Goal: Information Seeking & Learning: Learn about a topic

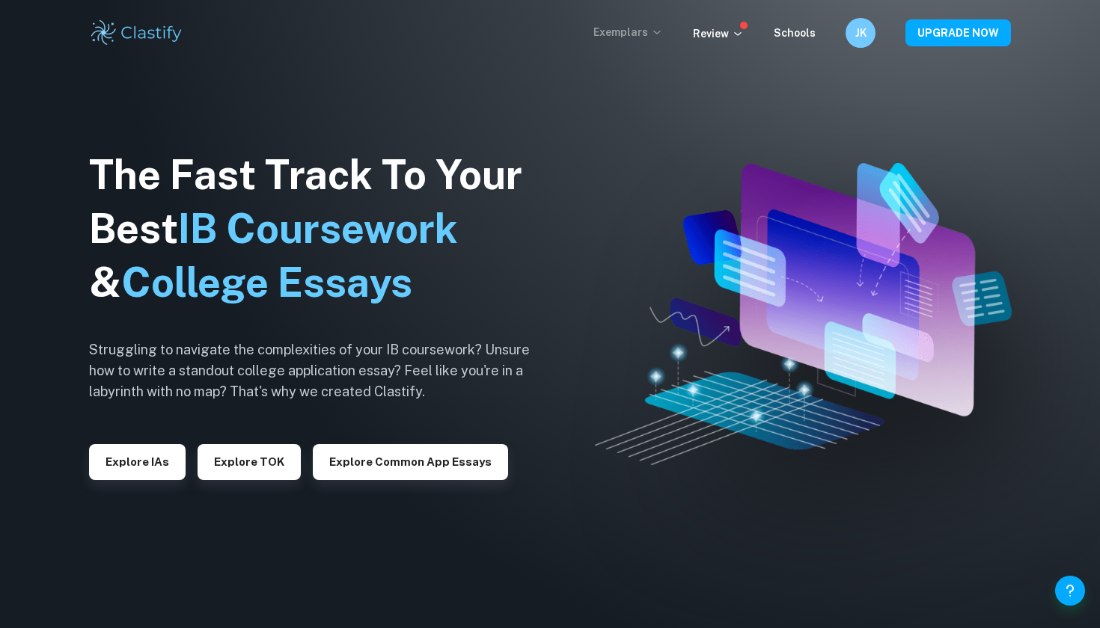
click at [654, 34] on p "Exemplars" at bounding box center [628, 32] width 70 height 16
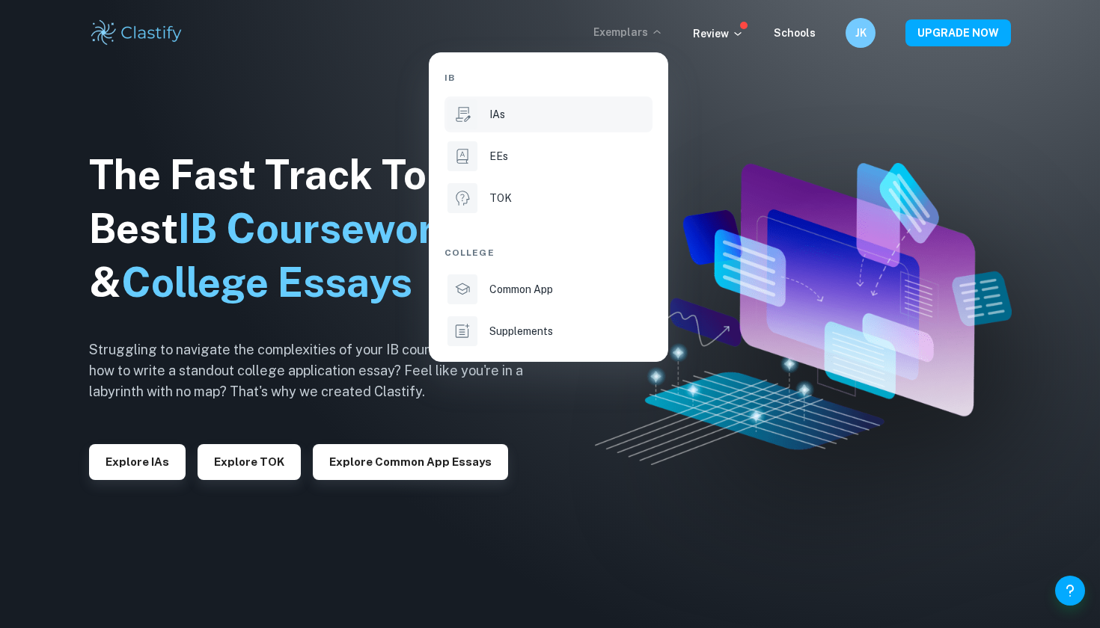
click at [580, 127] on li "IAs" at bounding box center [548, 114] width 208 height 36
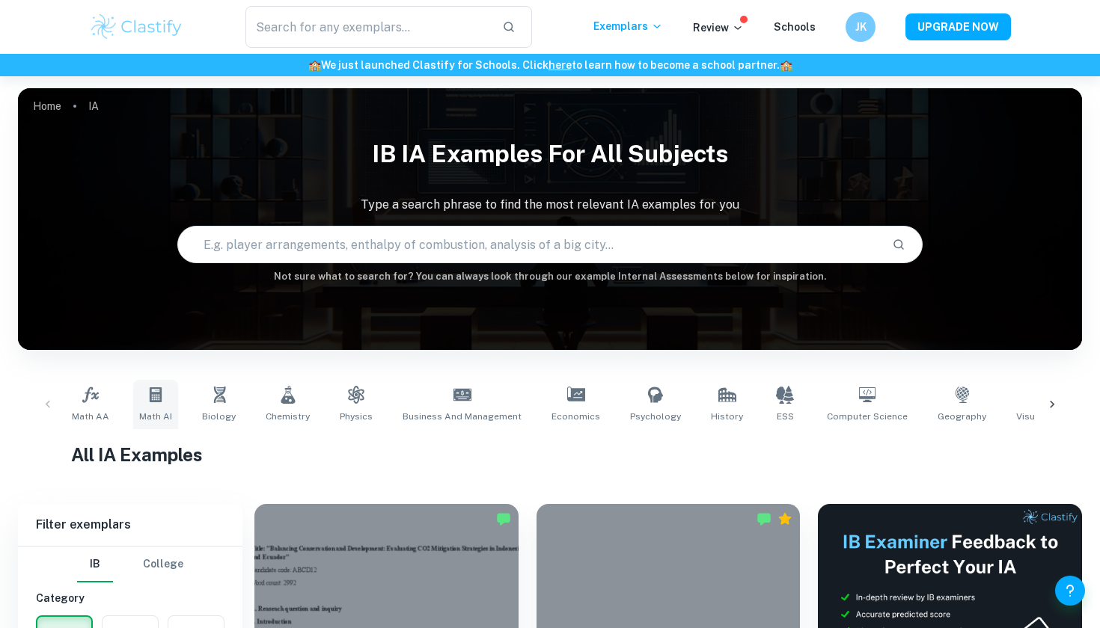
click at [151, 398] on icon at bounding box center [156, 395] width 18 height 18
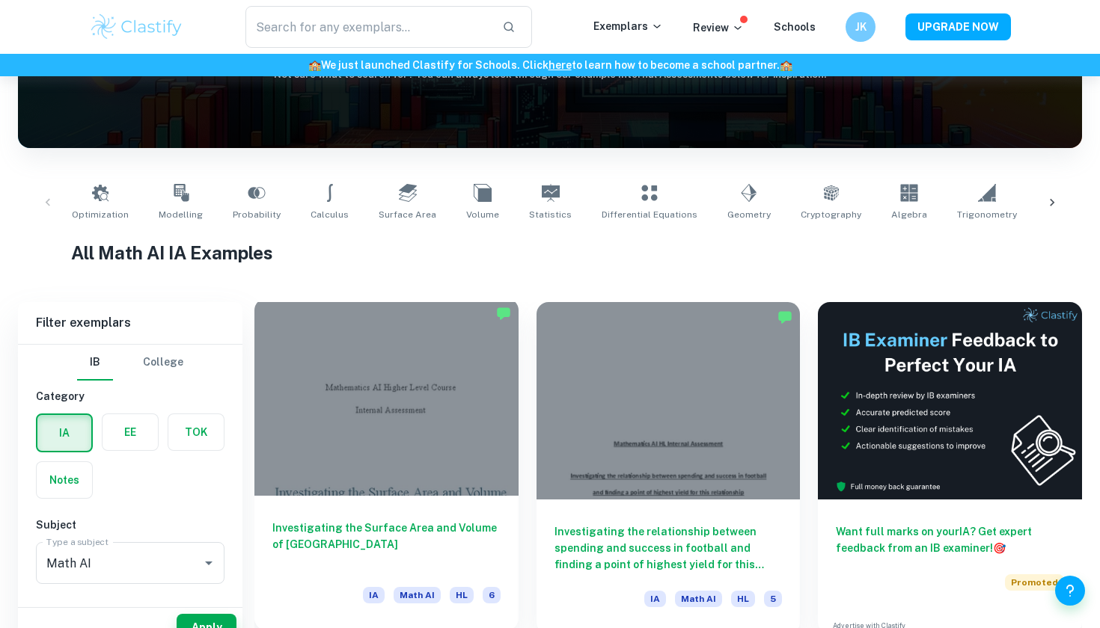
scroll to position [228, 0]
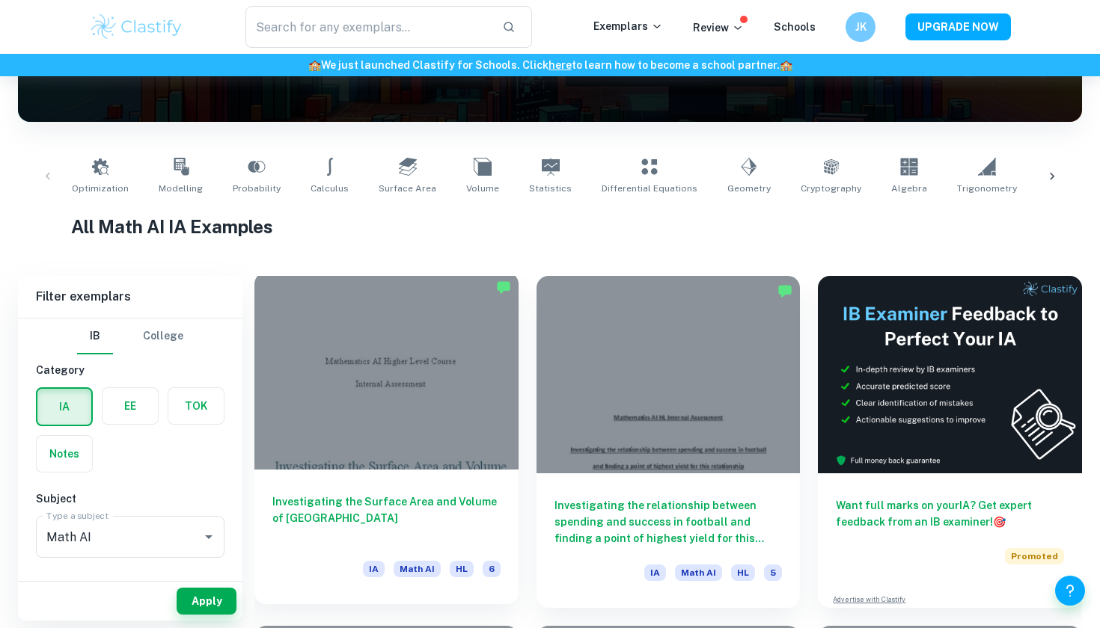
click at [417, 455] on div at bounding box center [386, 370] width 264 height 197
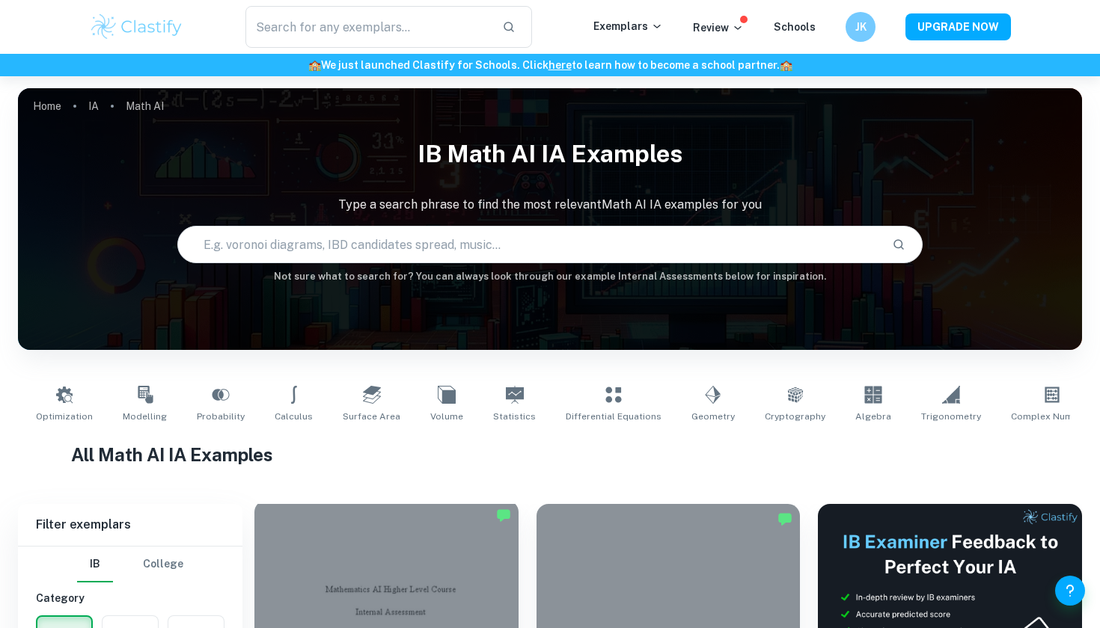
scroll to position [228, 0]
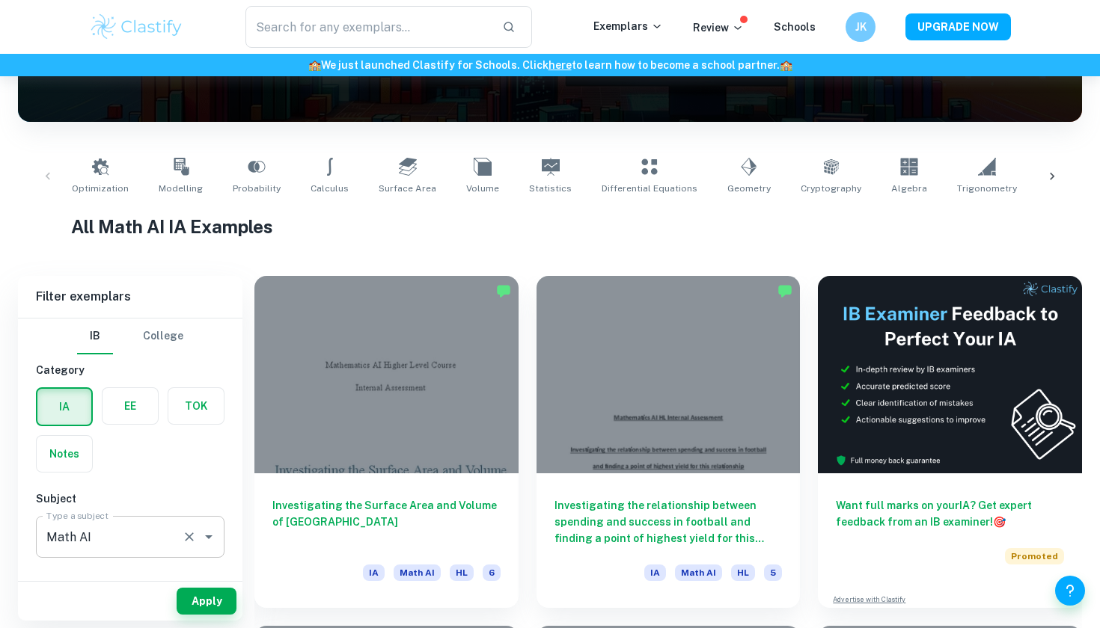
click at [194, 543] on icon "Clear" at bounding box center [189, 537] width 15 height 15
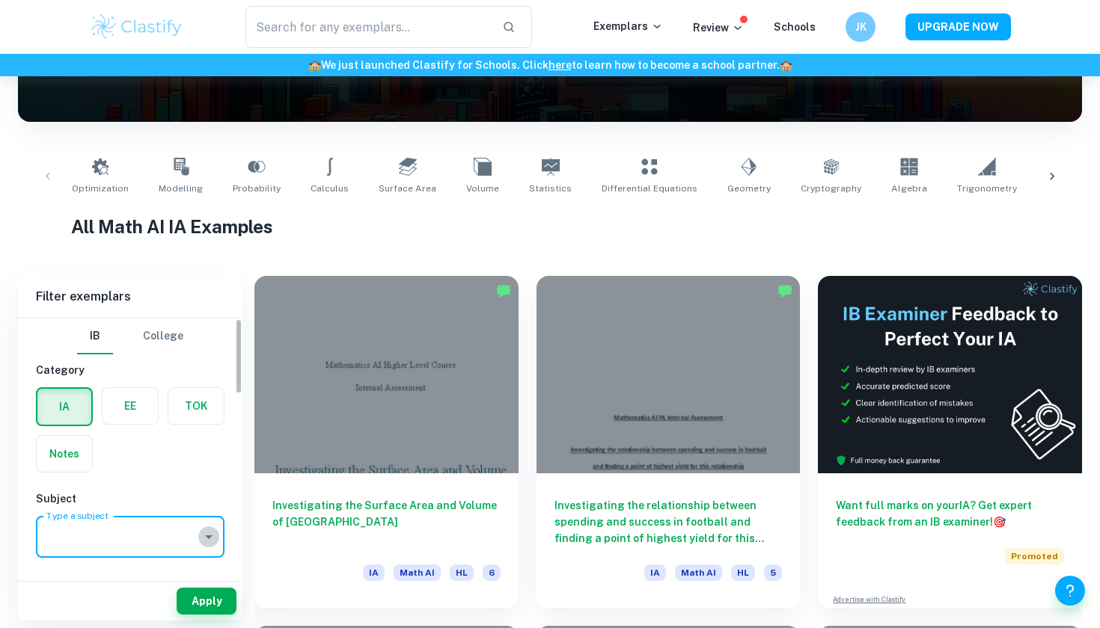
click at [207, 535] on icon "Open" at bounding box center [209, 537] width 18 height 18
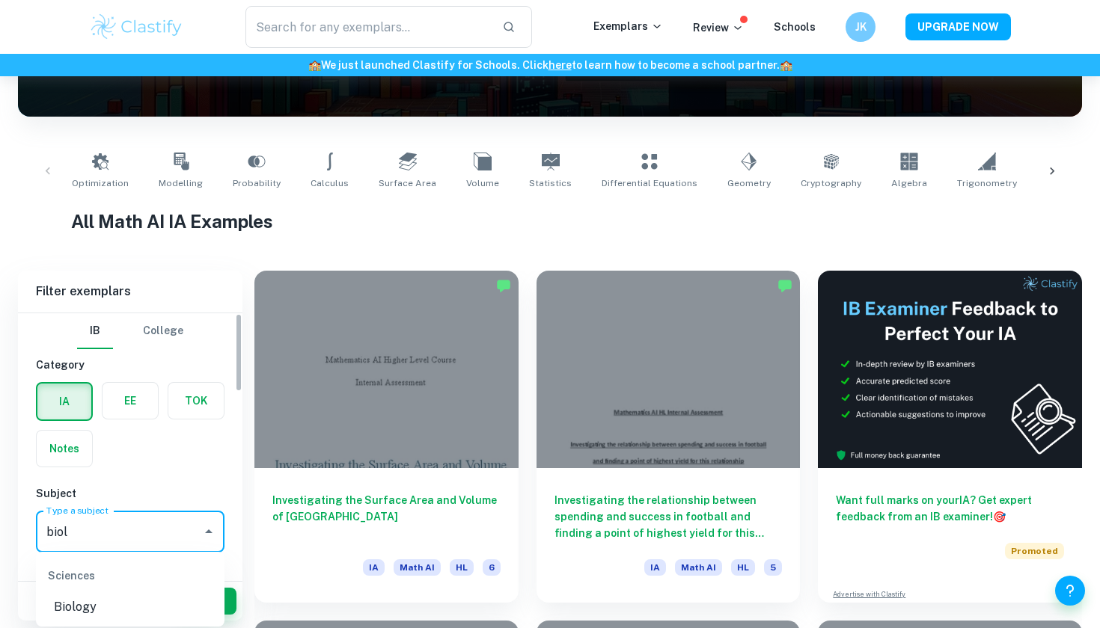
scroll to position [1, 0]
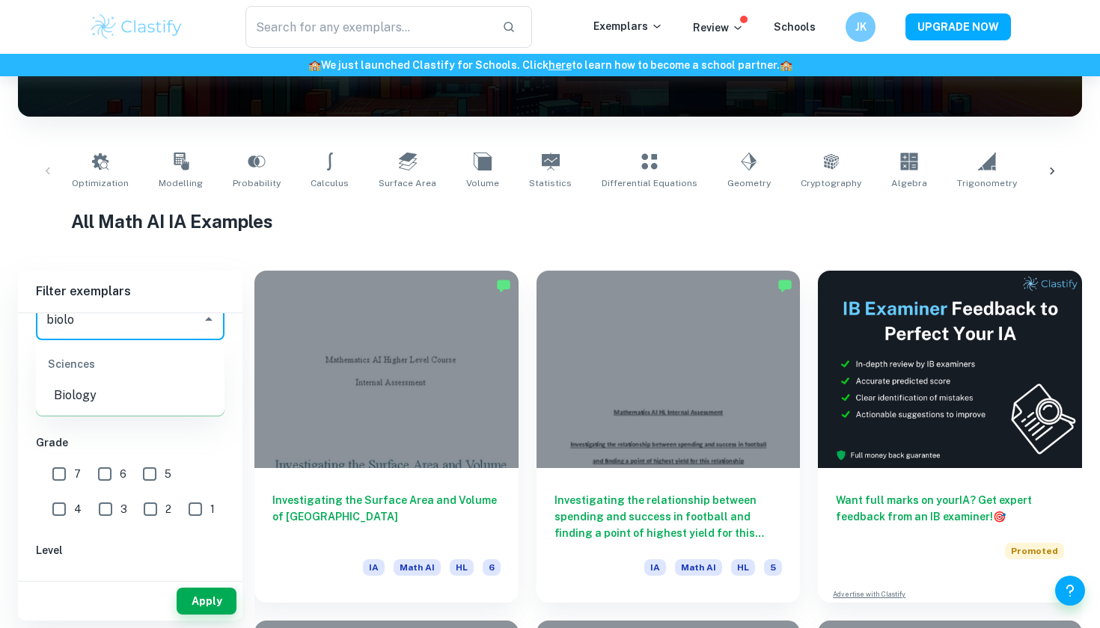
click at [123, 393] on li "Biology" at bounding box center [130, 395] width 188 height 27
type input "Biology"
click at [149, 469] on input "5" at bounding box center [150, 476] width 30 height 30
checkbox input "true"
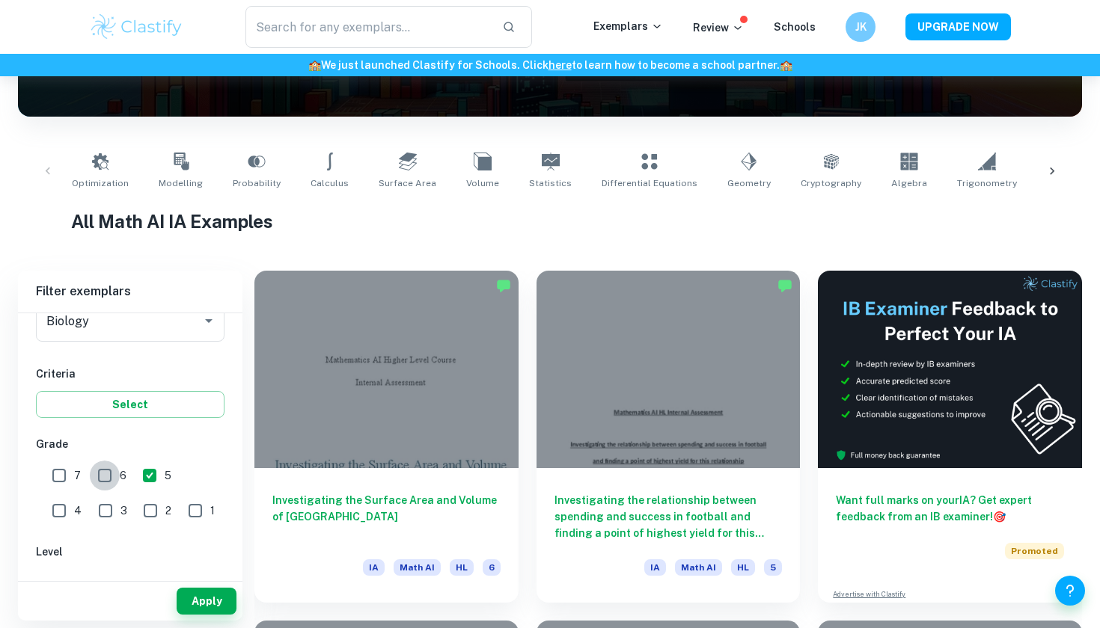
click at [109, 470] on input "6" at bounding box center [105, 476] width 30 height 30
checkbox input "true"
click at [186, 598] on button "Apply" at bounding box center [207, 601] width 60 height 27
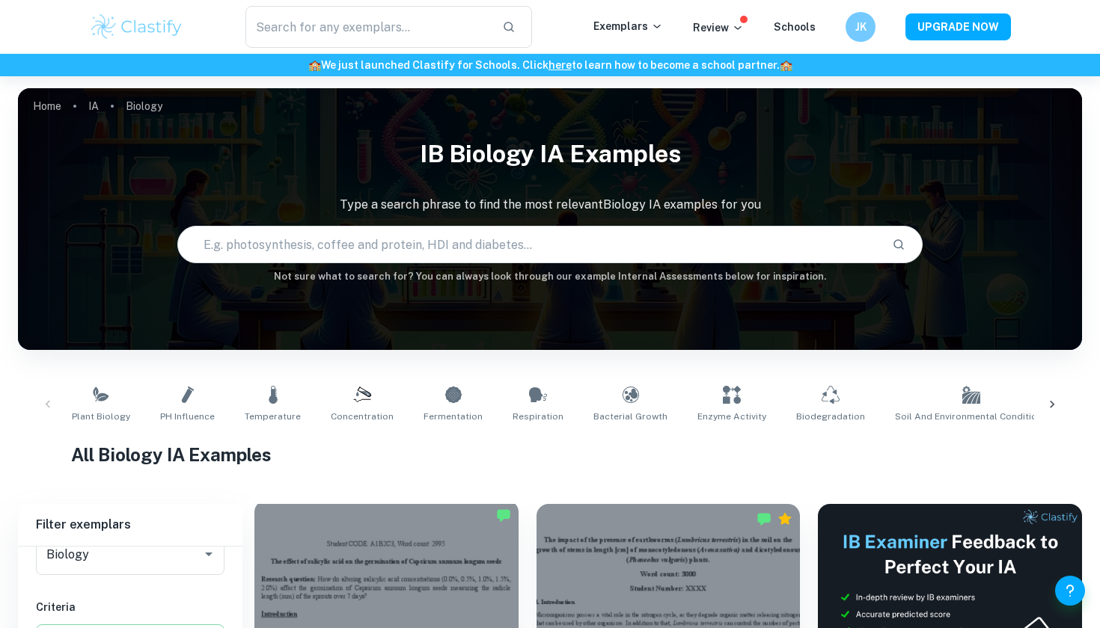
scroll to position [352, 0]
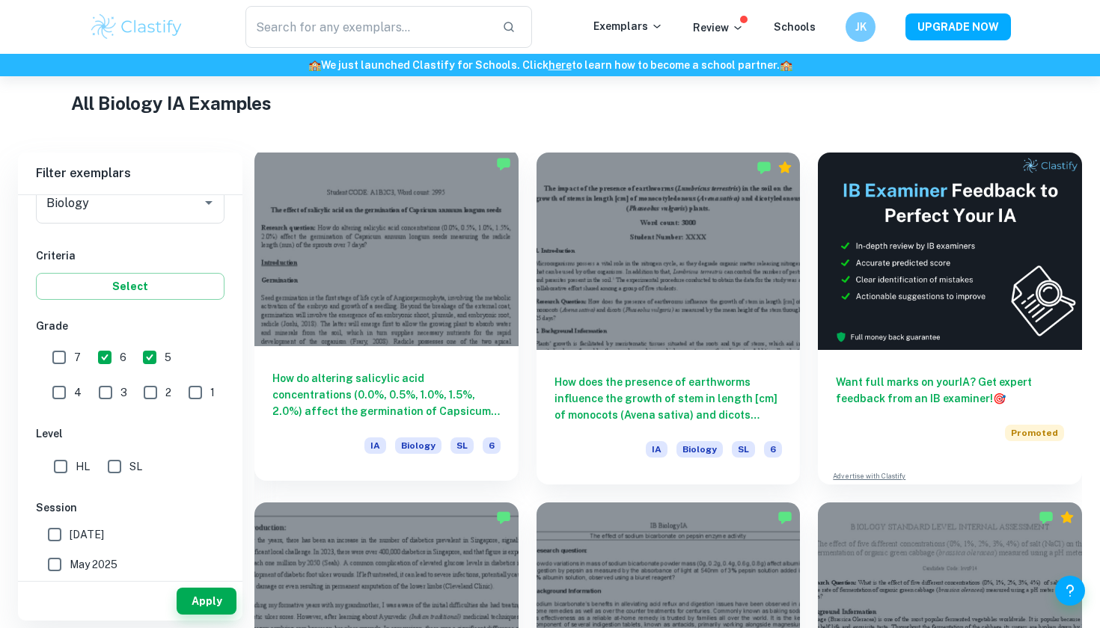
click at [374, 315] on div at bounding box center [386, 247] width 264 height 197
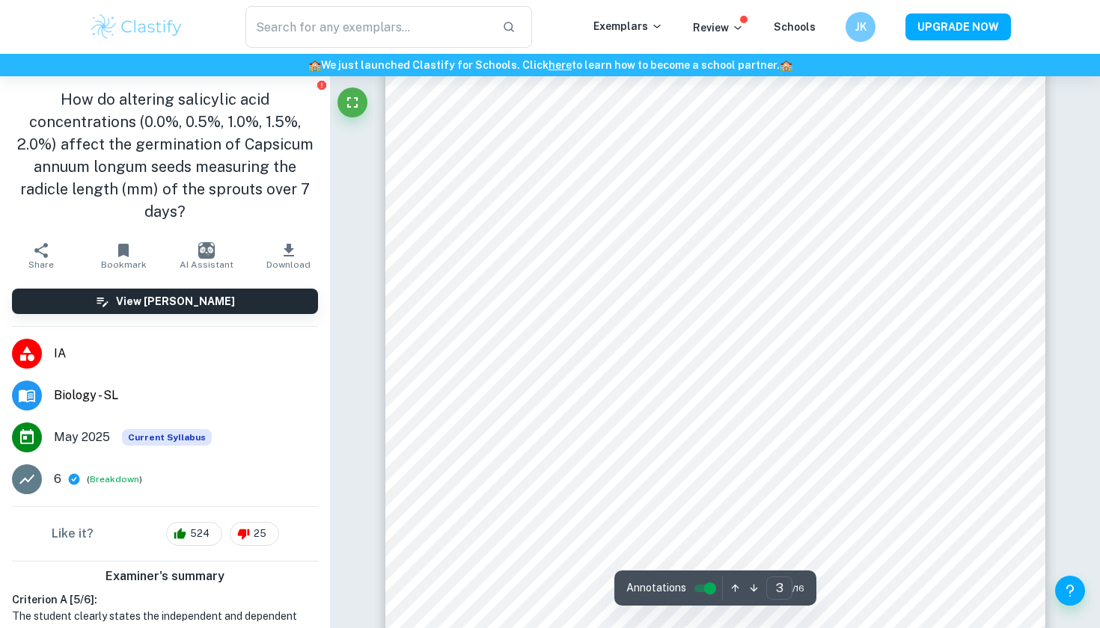
scroll to position [1993, 0]
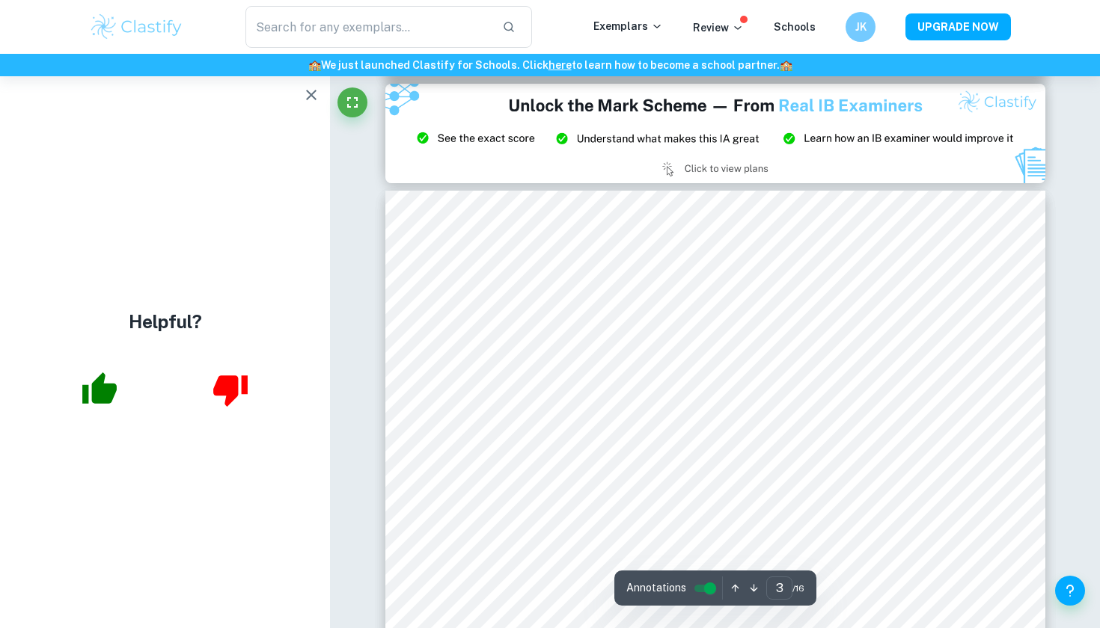
type input "2"
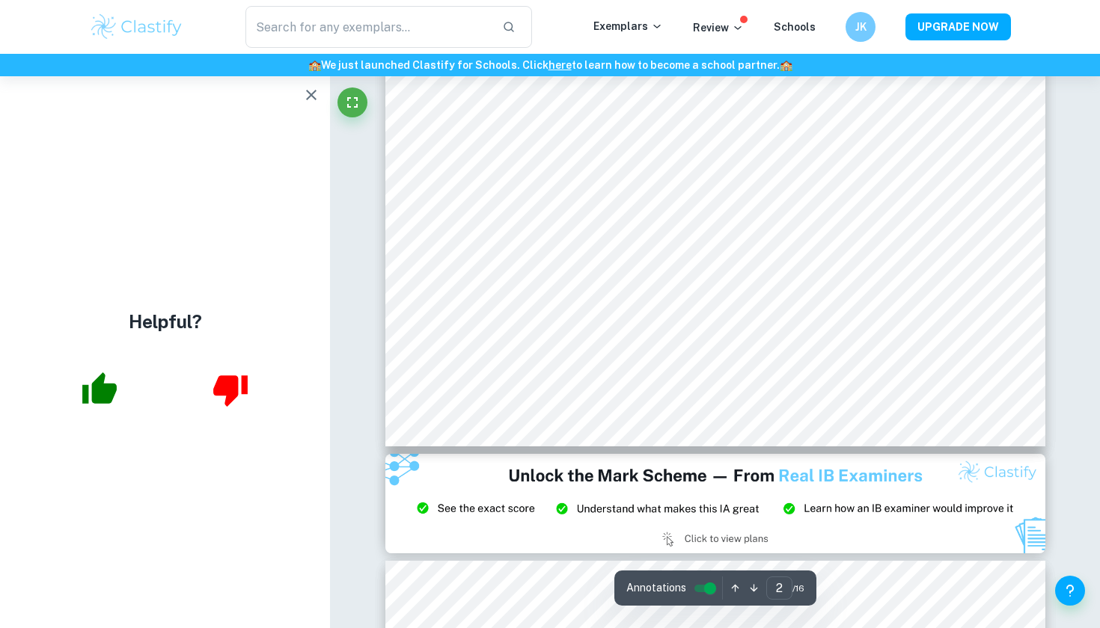
scroll to position [1174, 0]
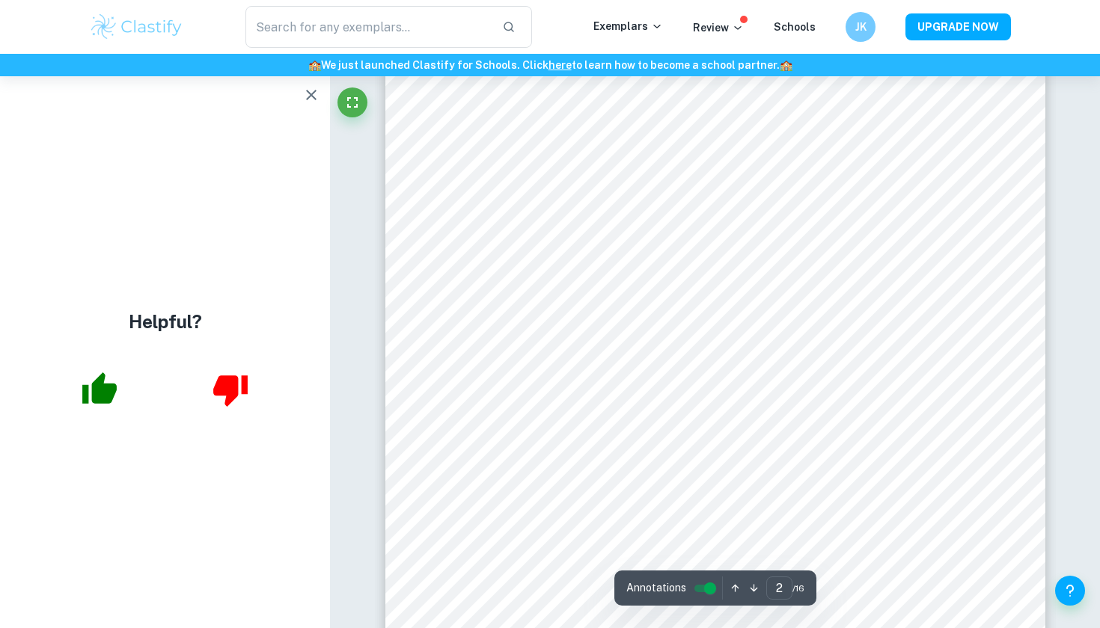
click at [309, 96] on icon "button" at bounding box center [311, 95] width 18 height 18
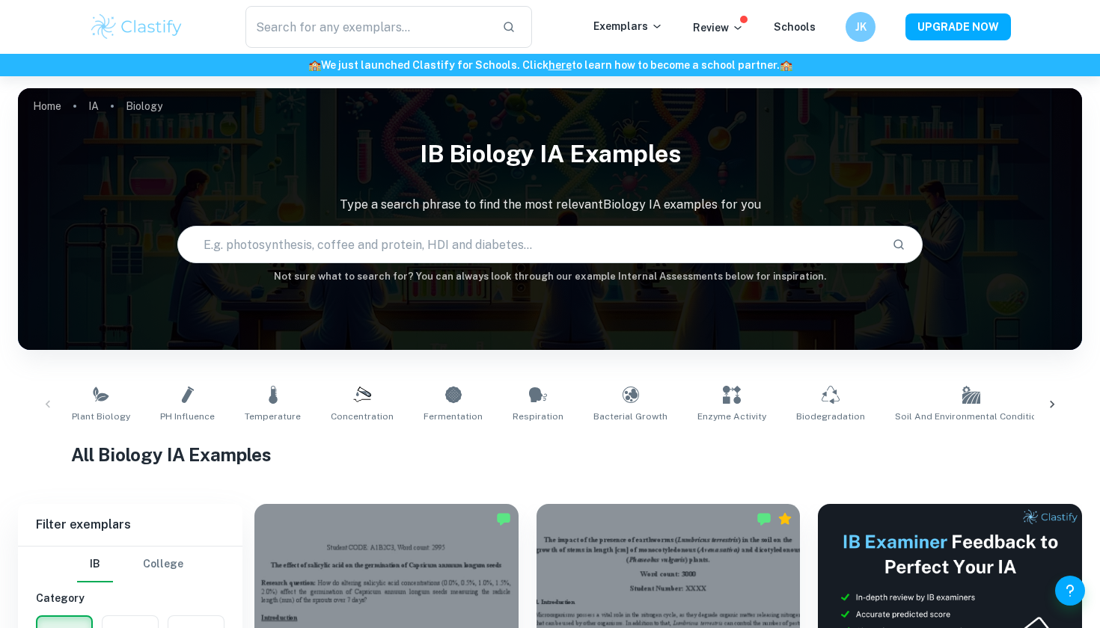
click at [456, 241] on input "text" at bounding box center [528, 245] width 701 height 42
type input "secondary data"
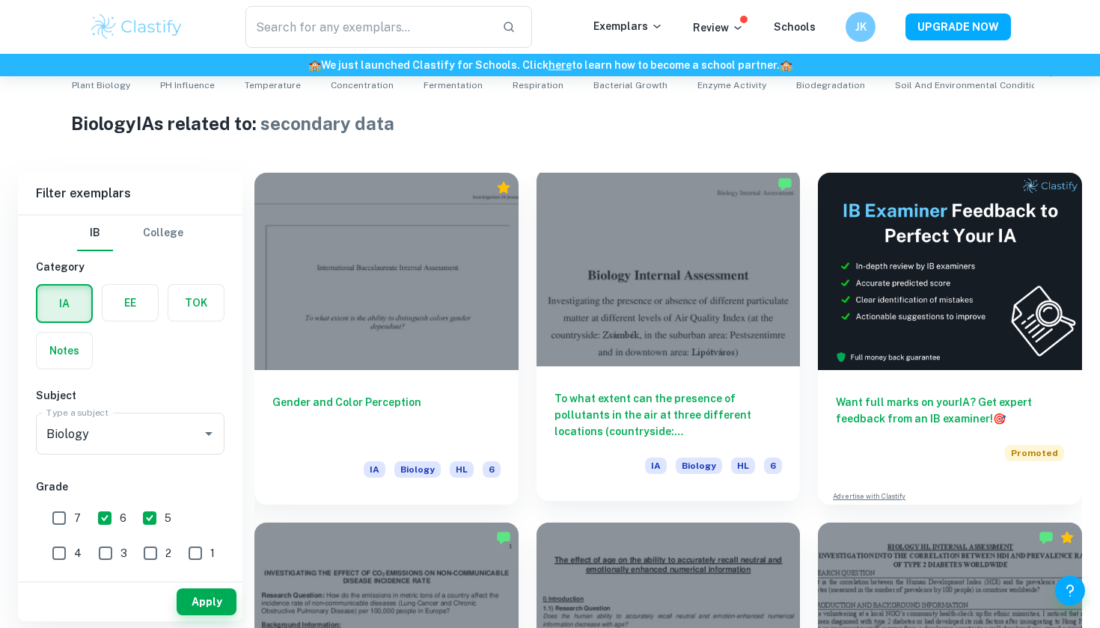
scroll to position [332, 0]
click at [649, 399] on h6 "To what extent can the presence of pollutants in the air at three different loc…" at bounding box center [668, 414] width 228 height 49
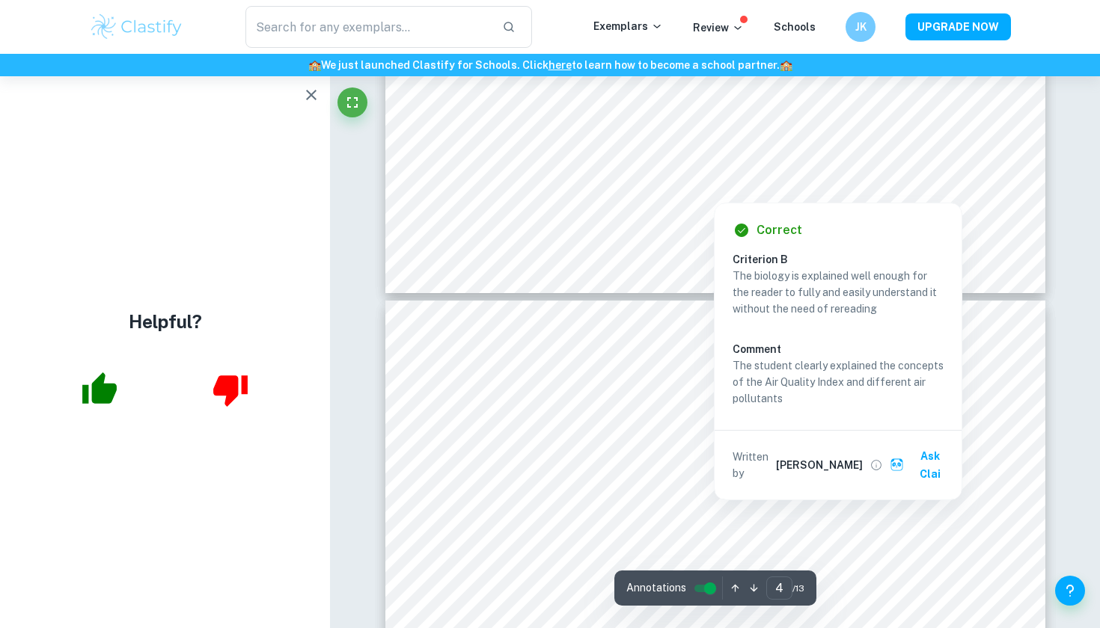
scroll to position [2846, 0]
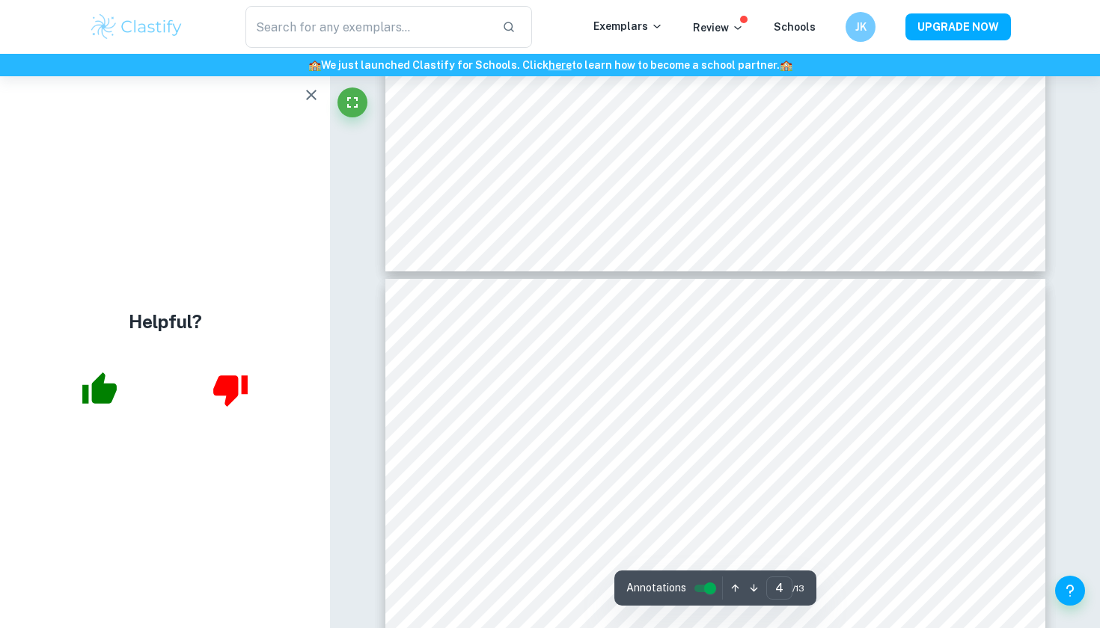
type input "3"
